Goal: Understand process/instructions: Learn how to perform a task or action

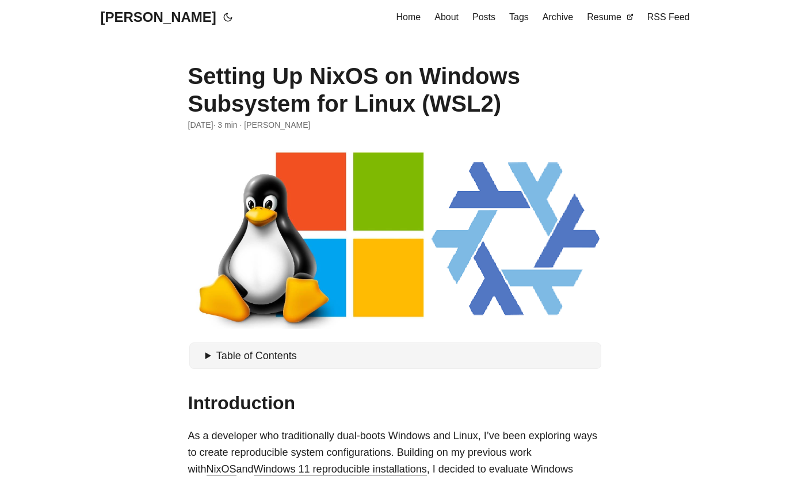
scroll to position [566, 0]
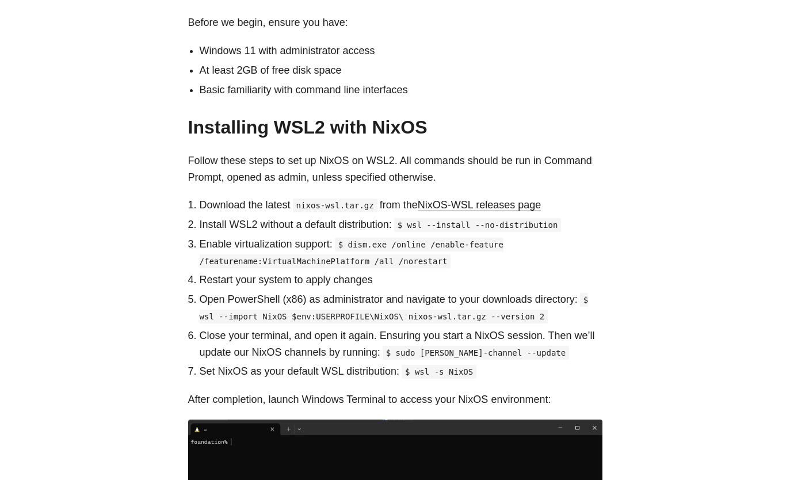
click at [496, 199] on link "NixOS-WSL releases page" at bounding box center [479, 205] width 123 height 12
click at [345, 305] on code "$ wsl --import NixOS $env:USERPROFILE\NixOS\ nixos-wsl.tar.gz --version 2" at bounding box center [394, 308] width 389 height 30
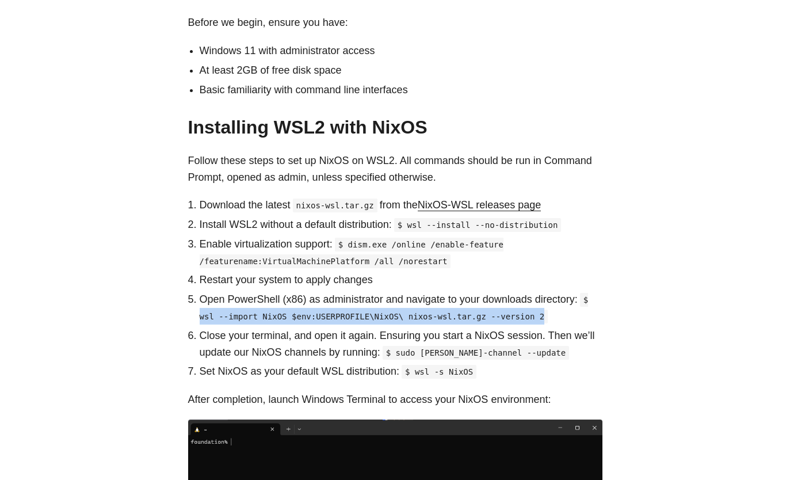
drag, startPoint x: 513, startPoint y: 303, endPoint x: 196, endPoint y: 306, distance: 317.5
click at [196, 306] on ol "Download the latest nixos-wsl.tar.gz from the NixOS-WSL releases page Install W…" at bounding box center [395, 288] width 414 height 183
copy code "wsl --import NixOS $env:USERPROFILE\NixOS\ nixos-wsl.tar.gz --version 2"
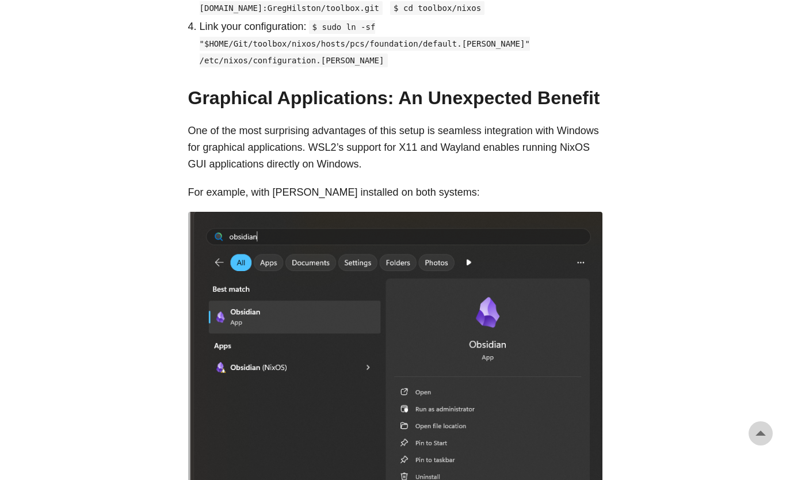
scroll to position [1454, 0]
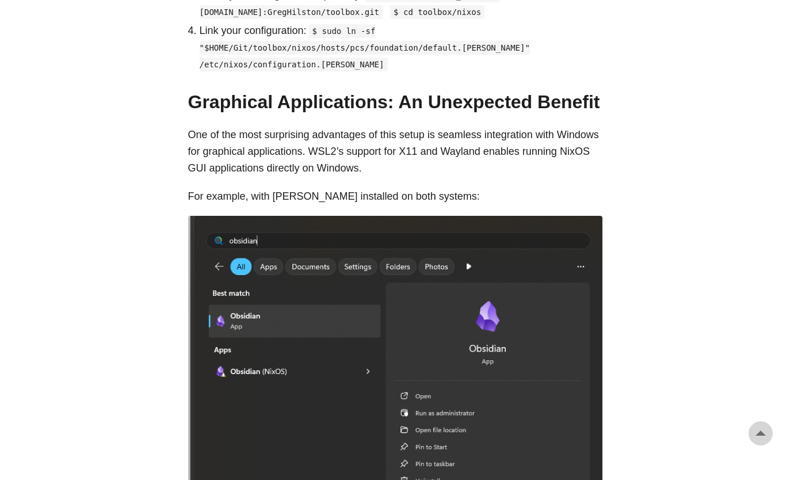
click at [131, 197] on body "[PERSON_NAME] Home About Posts Tags Archive Resume" at bounding box center [395, 60] width 790 height 3029
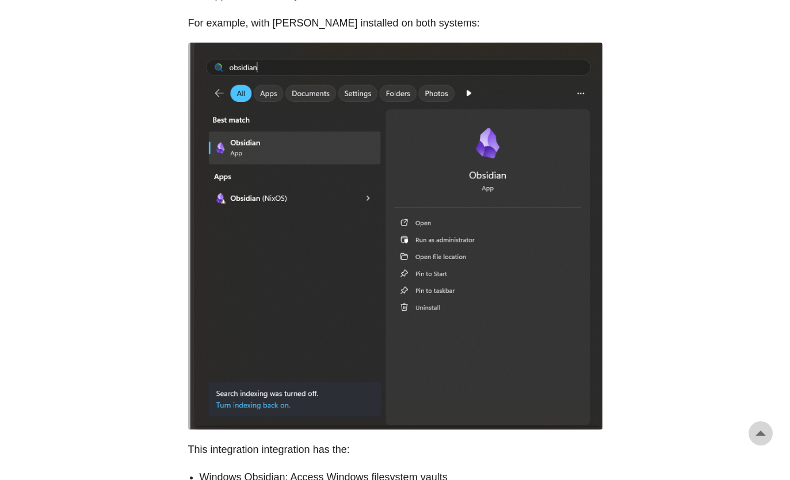
scroll to position [1626, 0]
